Goal: Check status

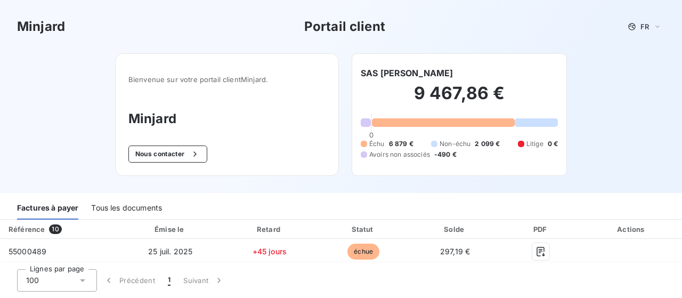
scroll to position [107, 0]
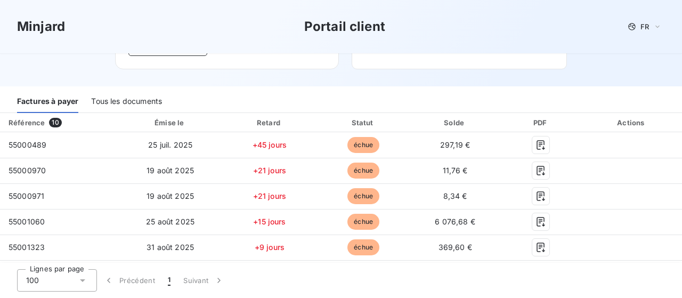
click at [111, 99] on div "Tous les documents" at bounding box center [126, 102] width 71 height 22
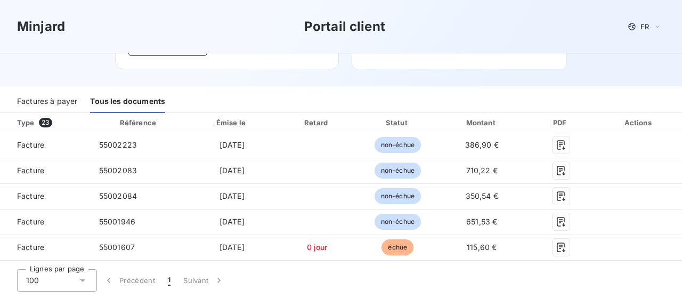
click at [72, 106] on div "Factures à payer" at bounding box center [47, 102] width 60 height 22
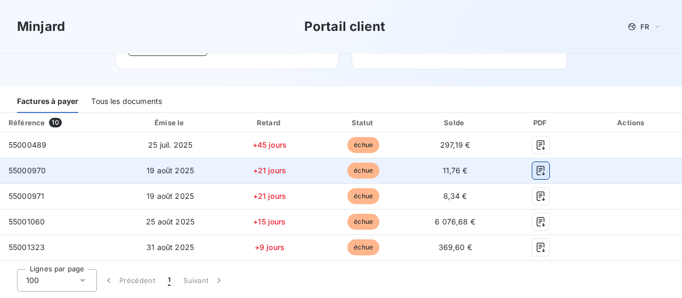
click at [536, 172] on icon "button" at bounding box center [541, 170] width 11 height 11
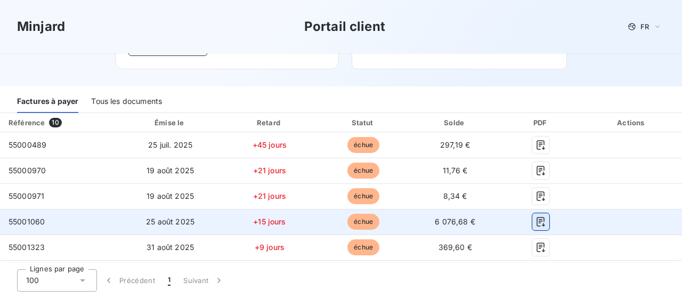
click at [537, 220] on icon "button" at bounding box center [541, 222] width 8 height 10
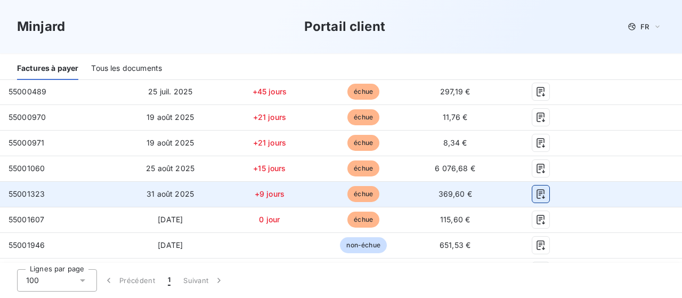
click at [536, 194] on icon "button" at bounding box center [541, 194] width 11 height 11
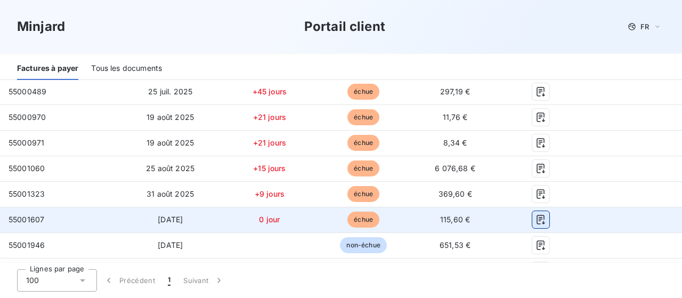
click at [538, 223] on icon "button" at bounding box center [541, 219] width 11 height 11
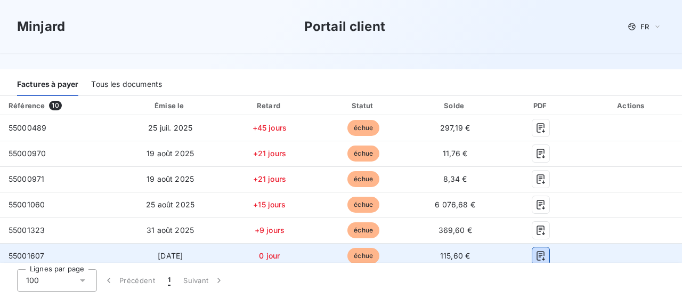
scroll to position [177, 0]
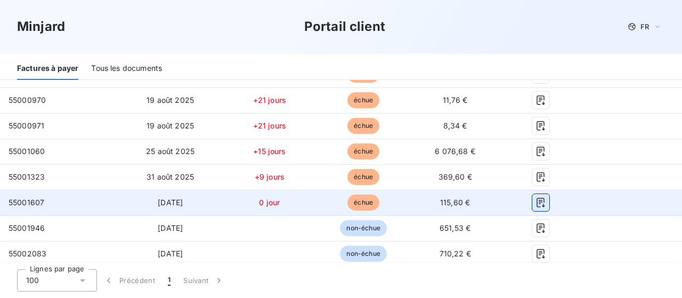
click at [536, 203] on icon "button" at bounding box center [541, 202] width 11 height 11
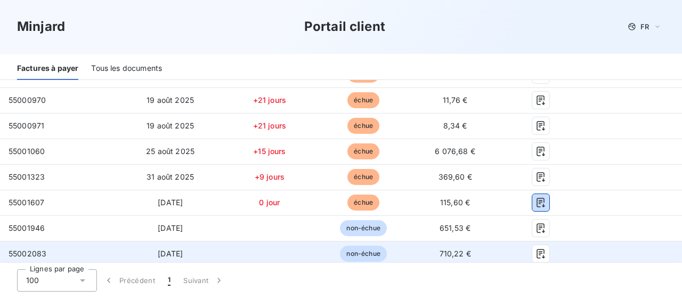
scroll to position [230, 0]
